Goal: Task Accomplishment & Management: Manage account settings

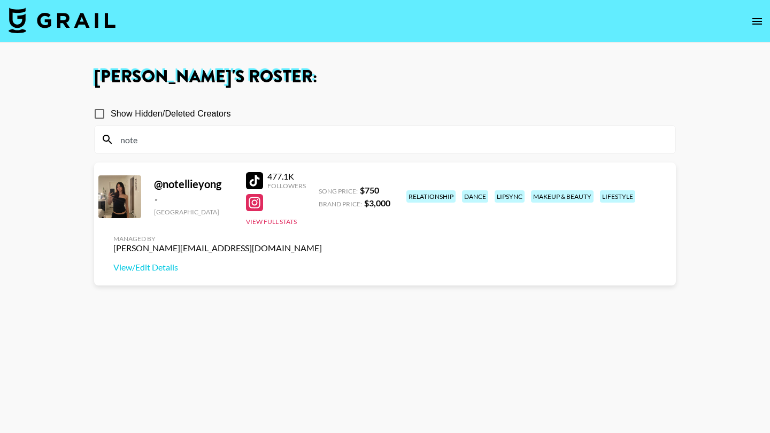
click at [330, 138] on input "note" at bounding box center [391, 139] width 555 height 17
click at [111, 21] on img at bounding box center [62, 20] width 107 height 26
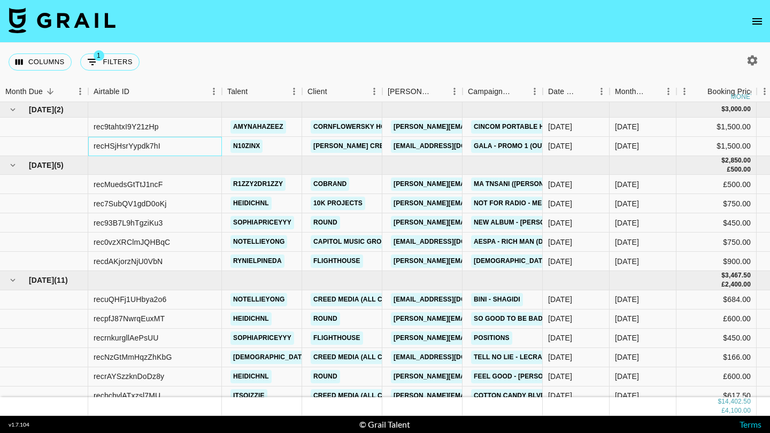
click at [218, 148] on div "recHSjHsrYypdk7hI" at bounding box center [155, 146] width 134 height 19
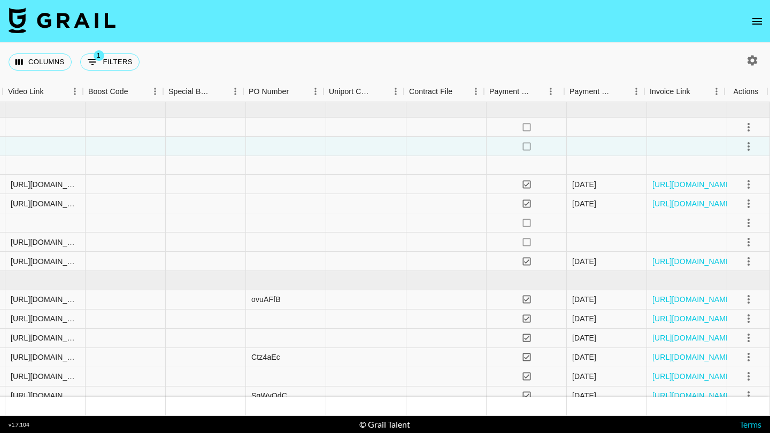
scroll to position [0, 911]
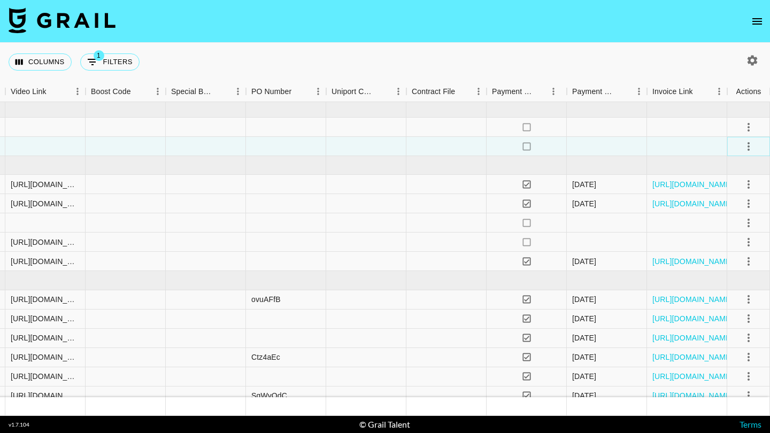
click at [751, 148] on icon "select merge strategy" at bounding box center [748, 146] width 13 height 13
click at [735, 185] on li "Decline" at bounding box center [734, 188] width 69 height 19
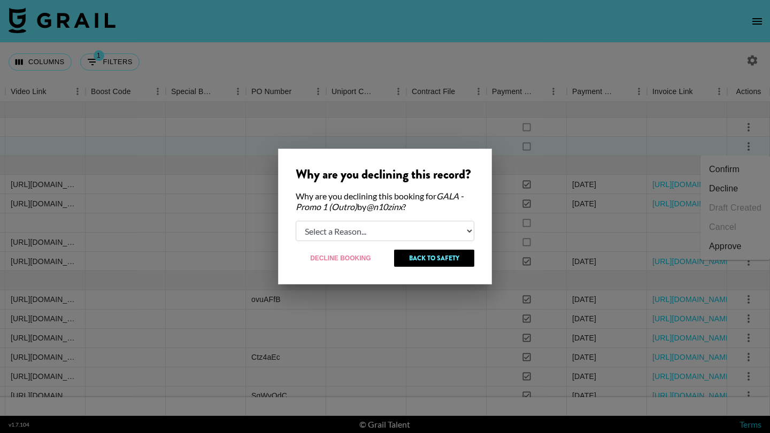
select select "creator_decline"
click at [373, 259] on button "Decline Booking" at bounding box center [341, 258] width 90 height 17
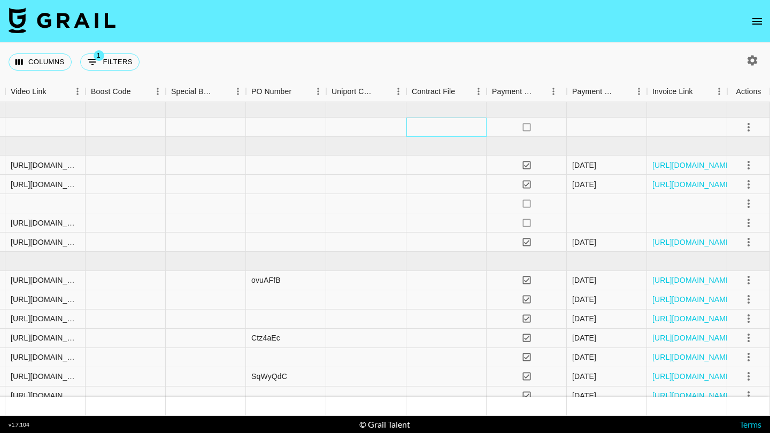
click at [460, 129] on div at bounding box center [446, 127] width 80 height 19
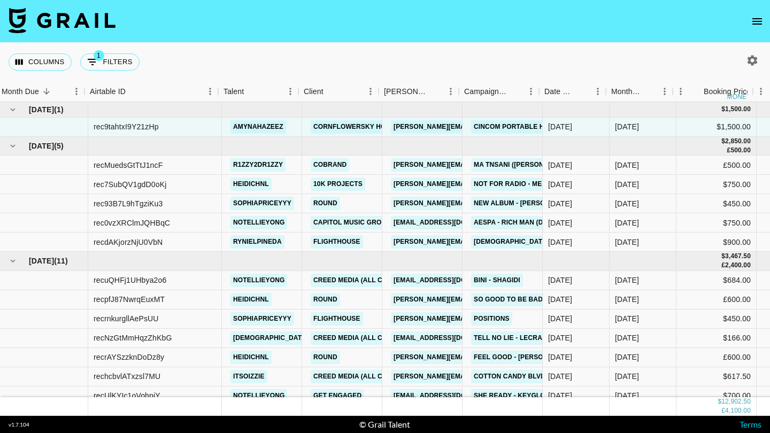
scroll to position [0, 0]
click at [222, 199] on div "sophiapriceyyy" at bounding box center [262, 203] width 80 height 19
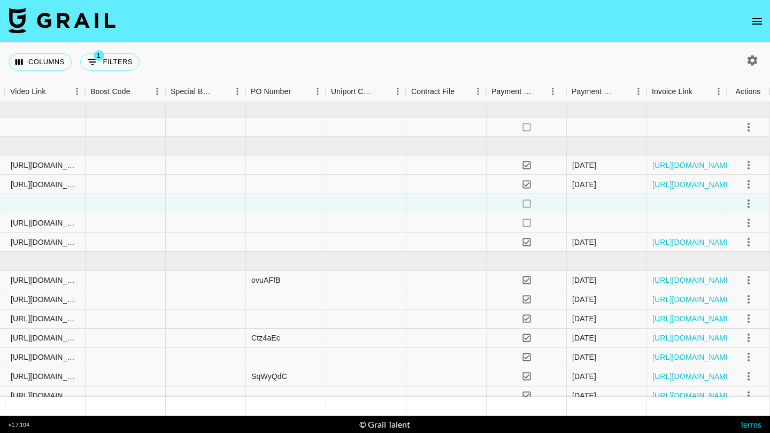
scroll to position [0, 911]
click at [750, 203] on icon "select merge strategy" at bounding box center [748, 203] width 13 height 13
click at [739, 227] on li "Confirm" at bounding box center [734, 226] width 69 height 19
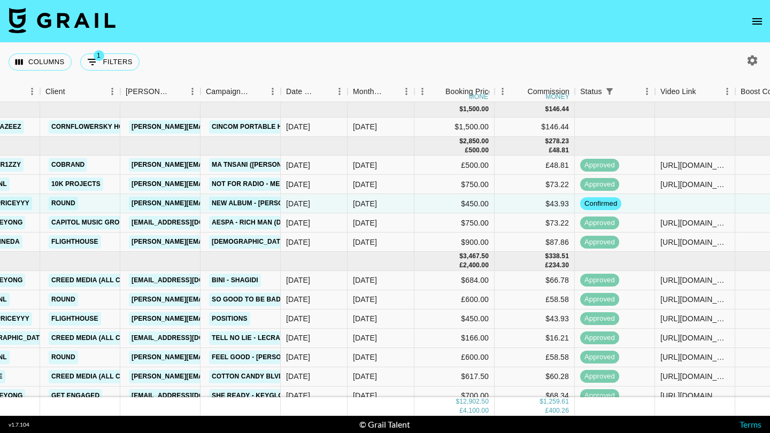
scroll to position [0, 161]
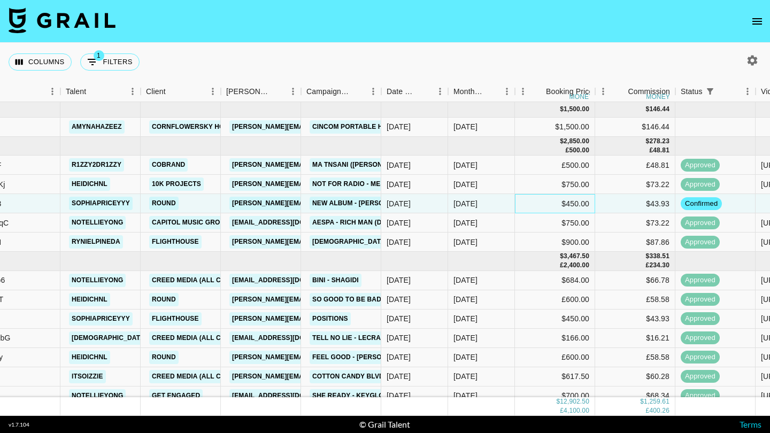
click at [583, 197] on div "$450.00" at bounding box center [555, 203] width 80 height 19
click at [578, 183] on div "$750.00" at bounding box center [555, 184] width 80 height 19
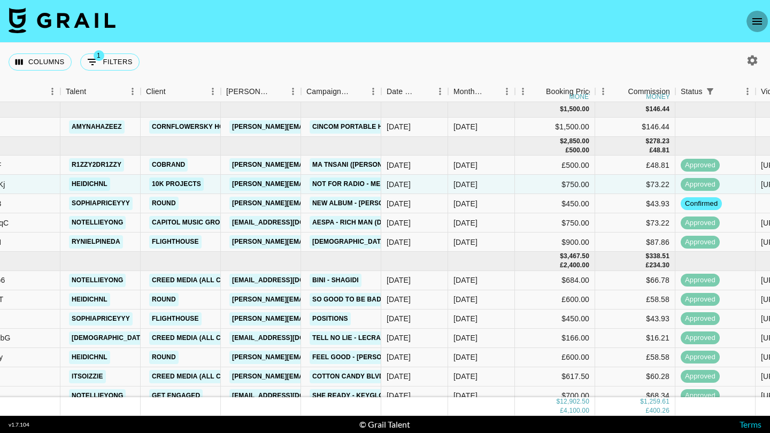
click at [754, 23] on icon "open drawer" at bounding box center [757, 21] width 13 height 13
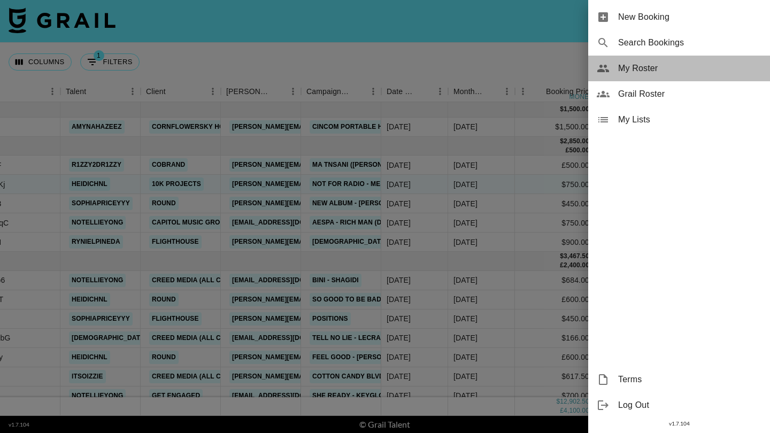
click at [632, 78] on div "My Roster" at bounding box center [679, 69] width 182 height 26
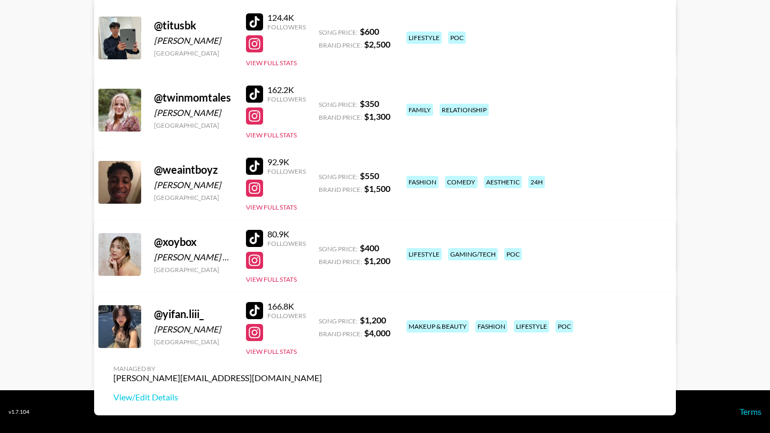
scroll to position [2095, 0]
